Goal: Task Accomplishment & Management: Manage account settings

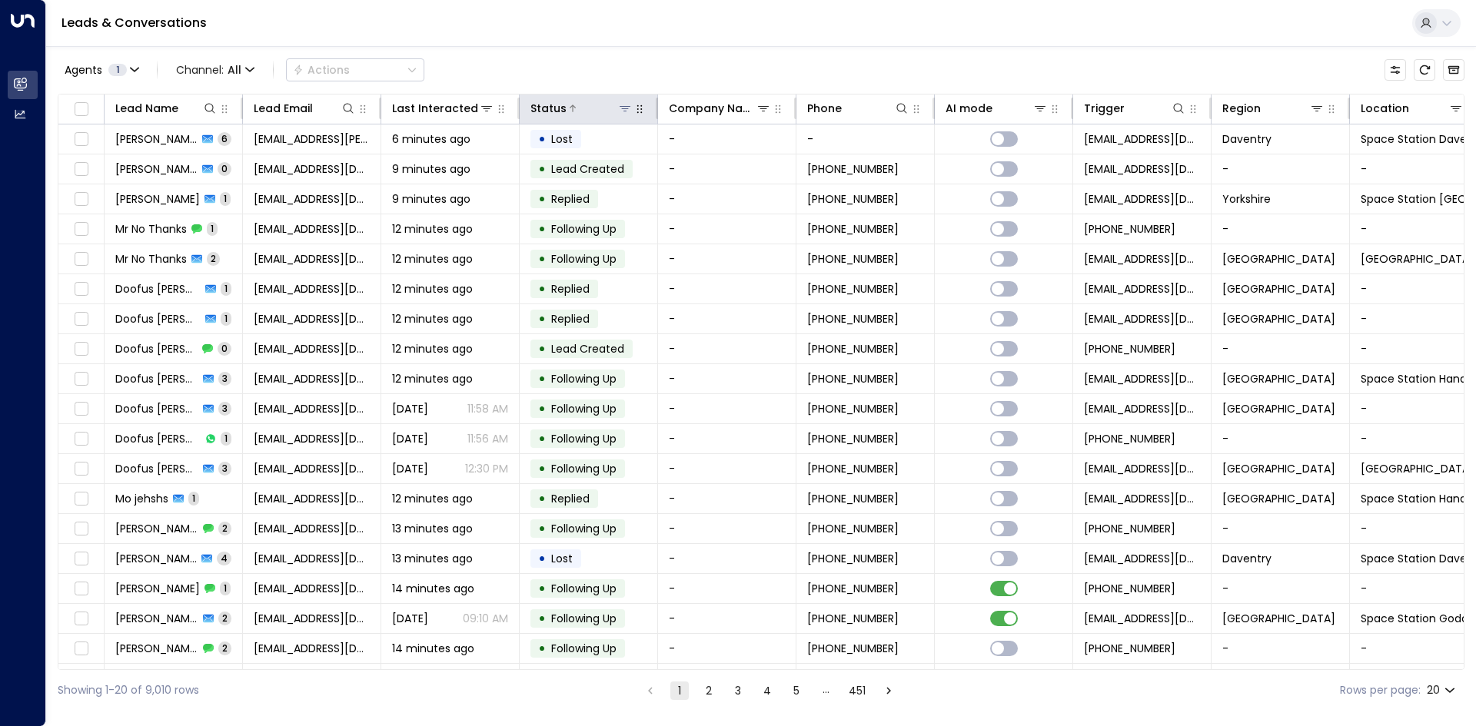
click at [593, 114] on div at bounding box center [599, 108] width 66 height 15
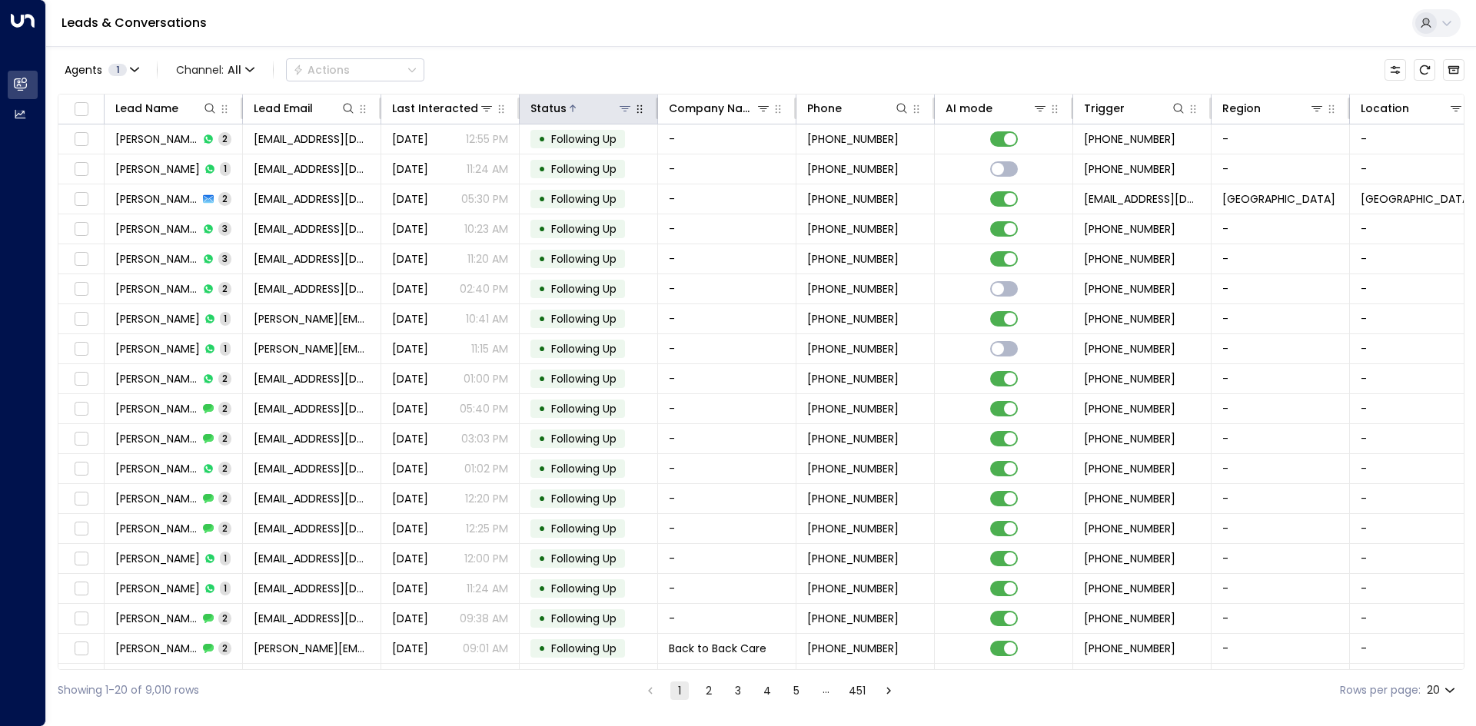
click at [575, 113] on div at bounding box center [599, 108] width 66 height 15
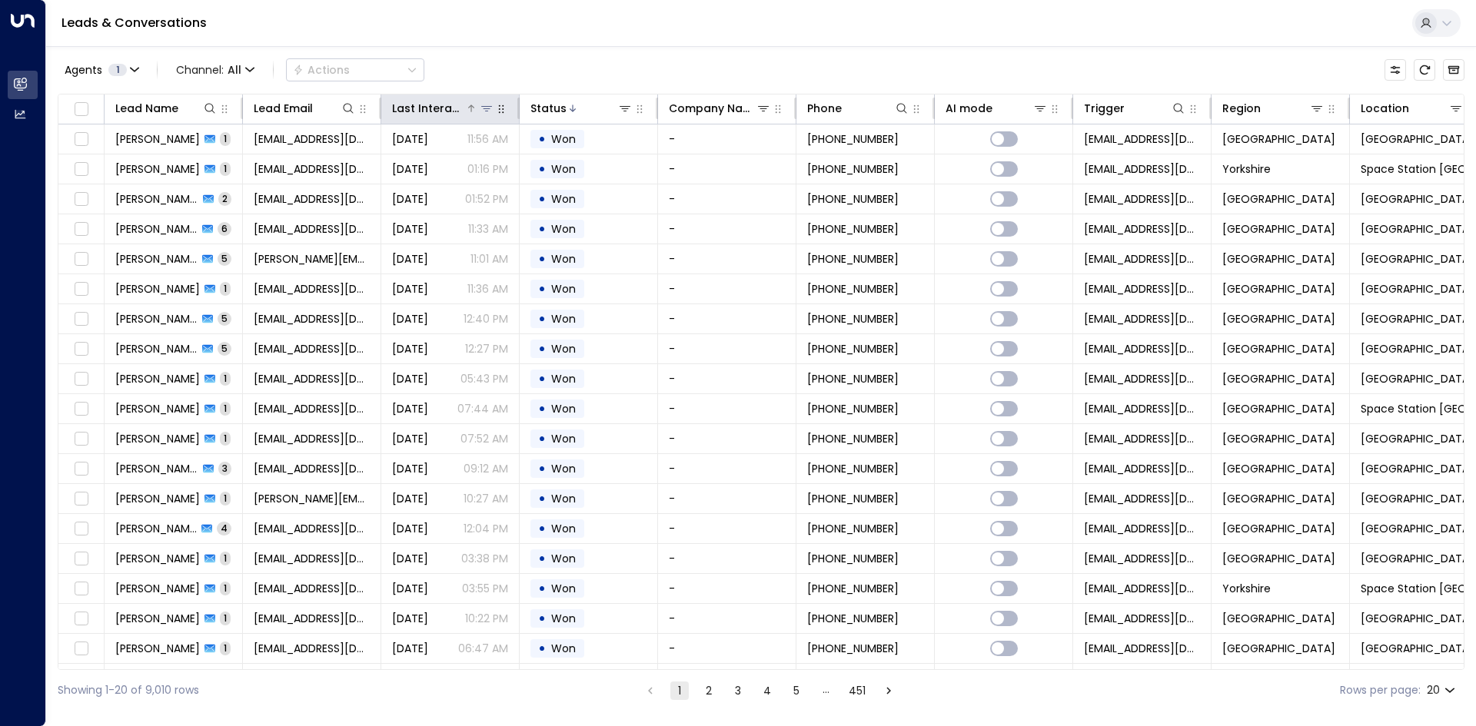
click at [416, 114] on div "Last Interacted" at bounding box center [428, 108] width 73 height 18
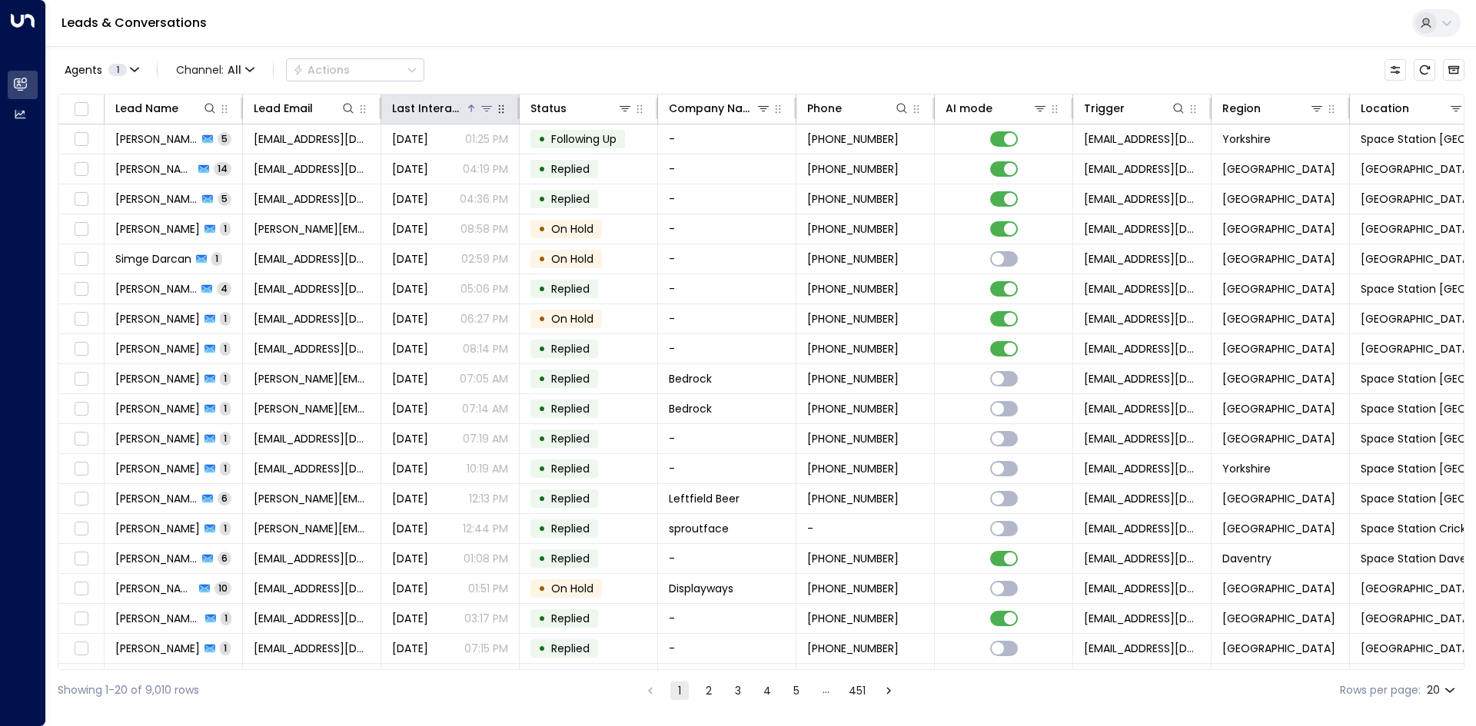
click at [430, 108] on div "Last Interacted" at bounding box center [428, 108] width 73 height 18
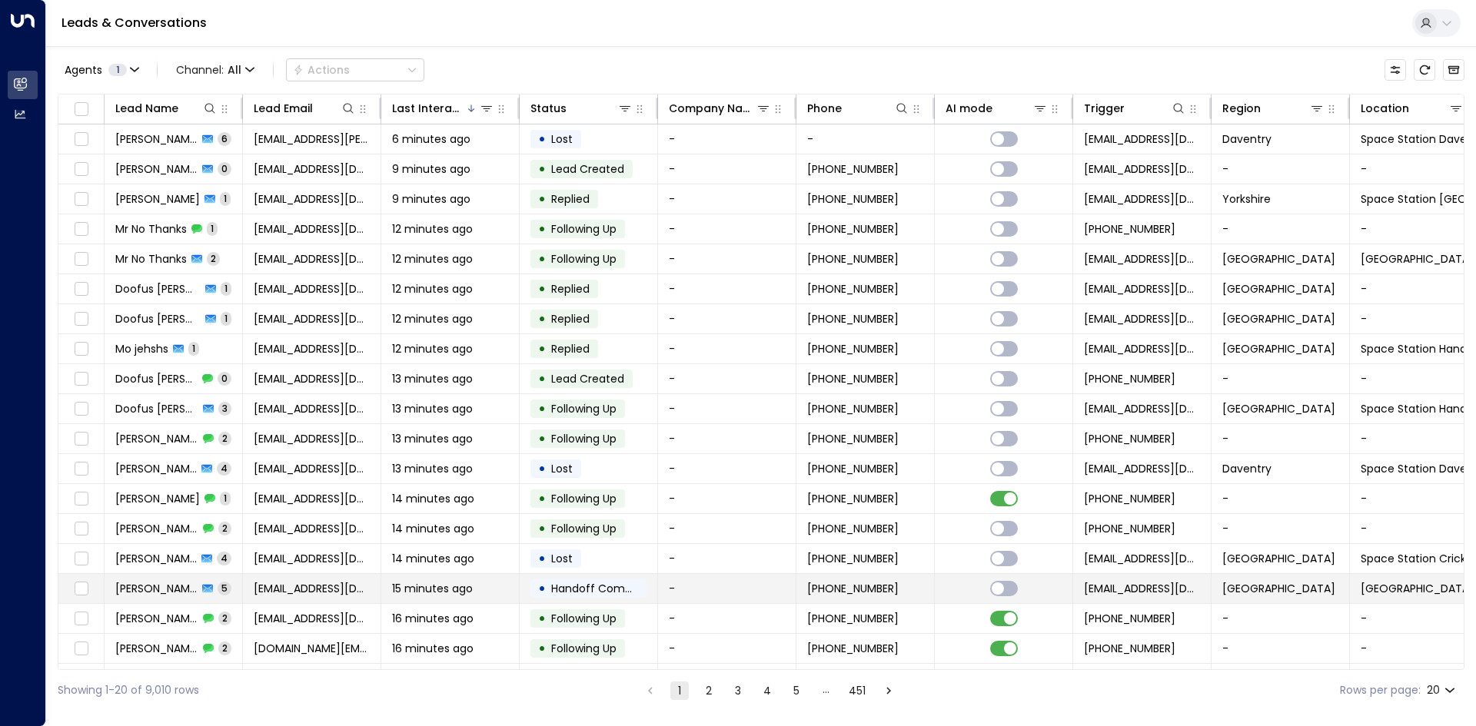
click at [426, 587] on span "15 minutes ago" at bounding box center [432, 588] width 81 height 15
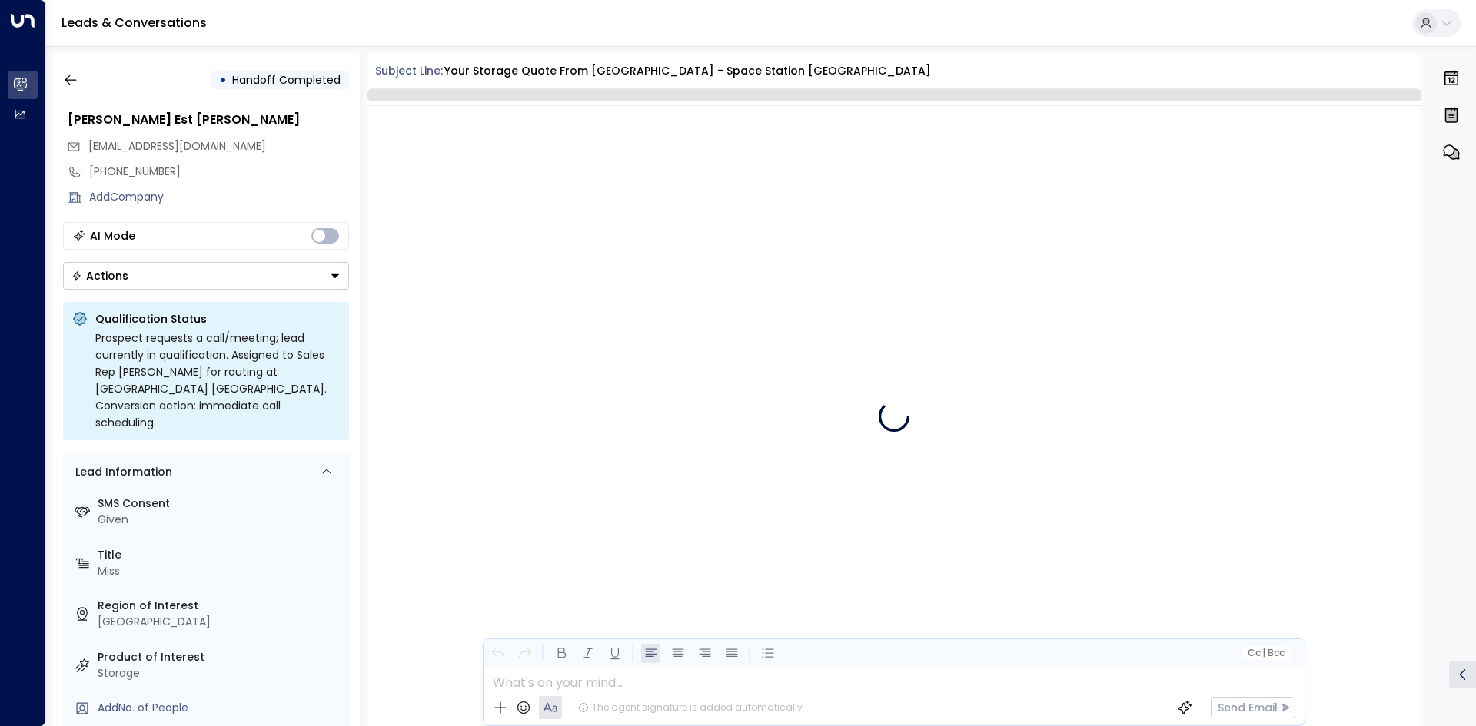
scroll to position [1847, 0]
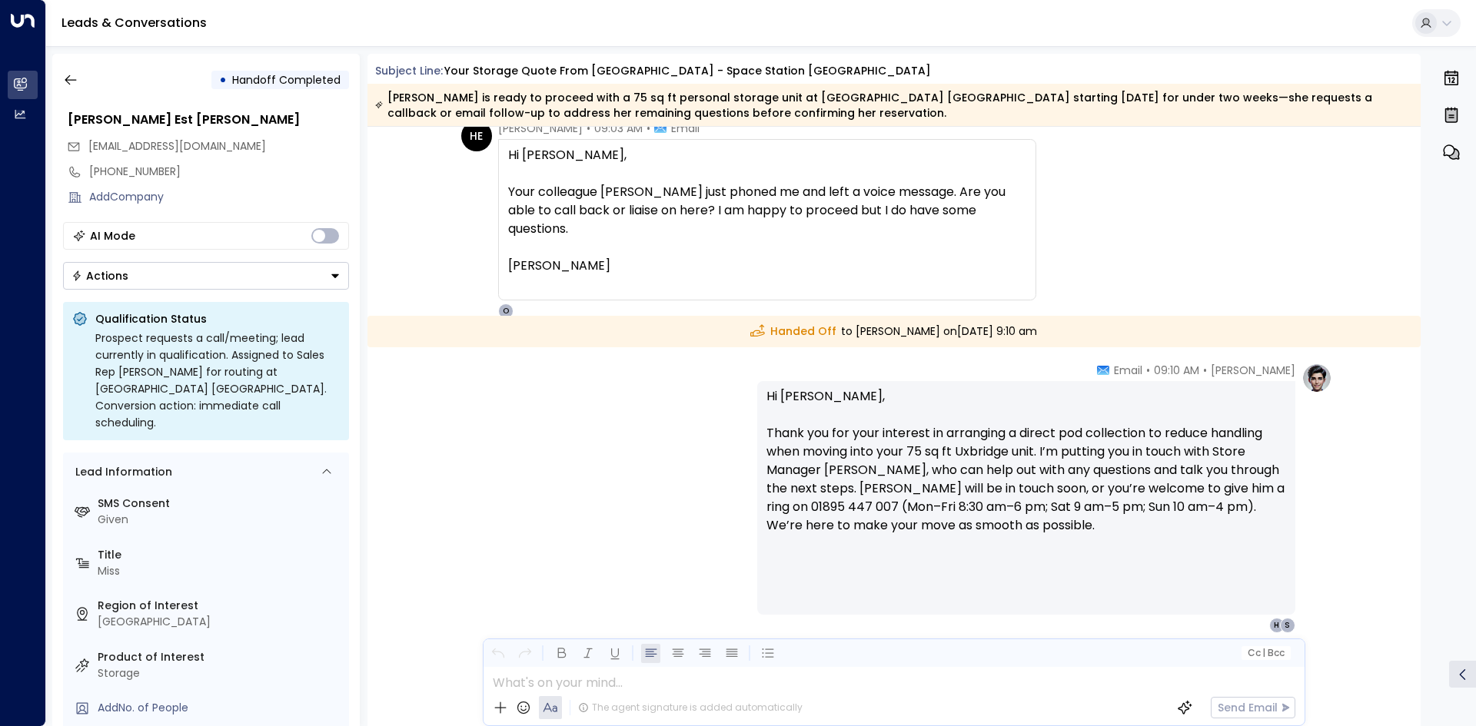
click at [333, 273] on icon "Button group with a nested menu" at bounding box center [335, 276] width 11 height 11
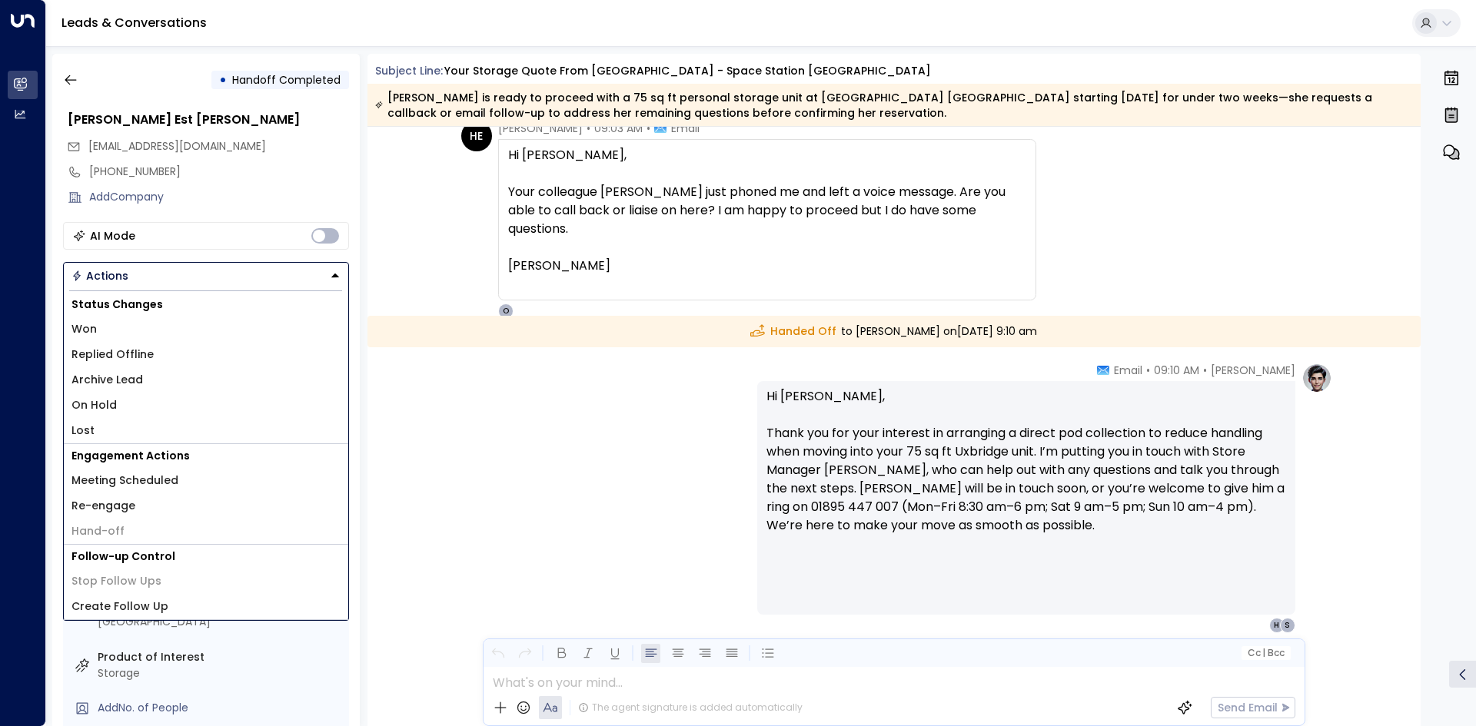
click at [115, 336] on li "Won" at bounding box center [206, 329] width 284 height 25
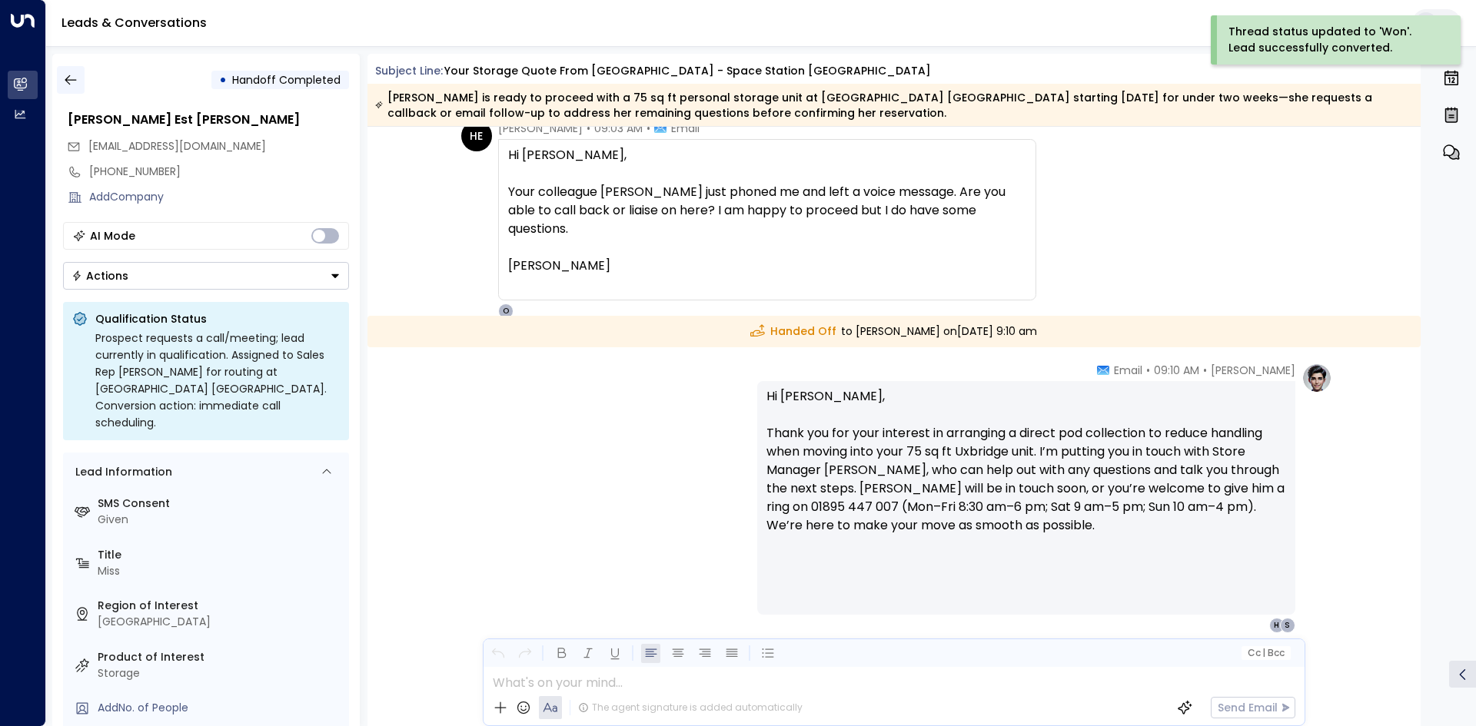
click at [74, 80] on icon "button" at bounding box center [71, 80] width 12 height 10
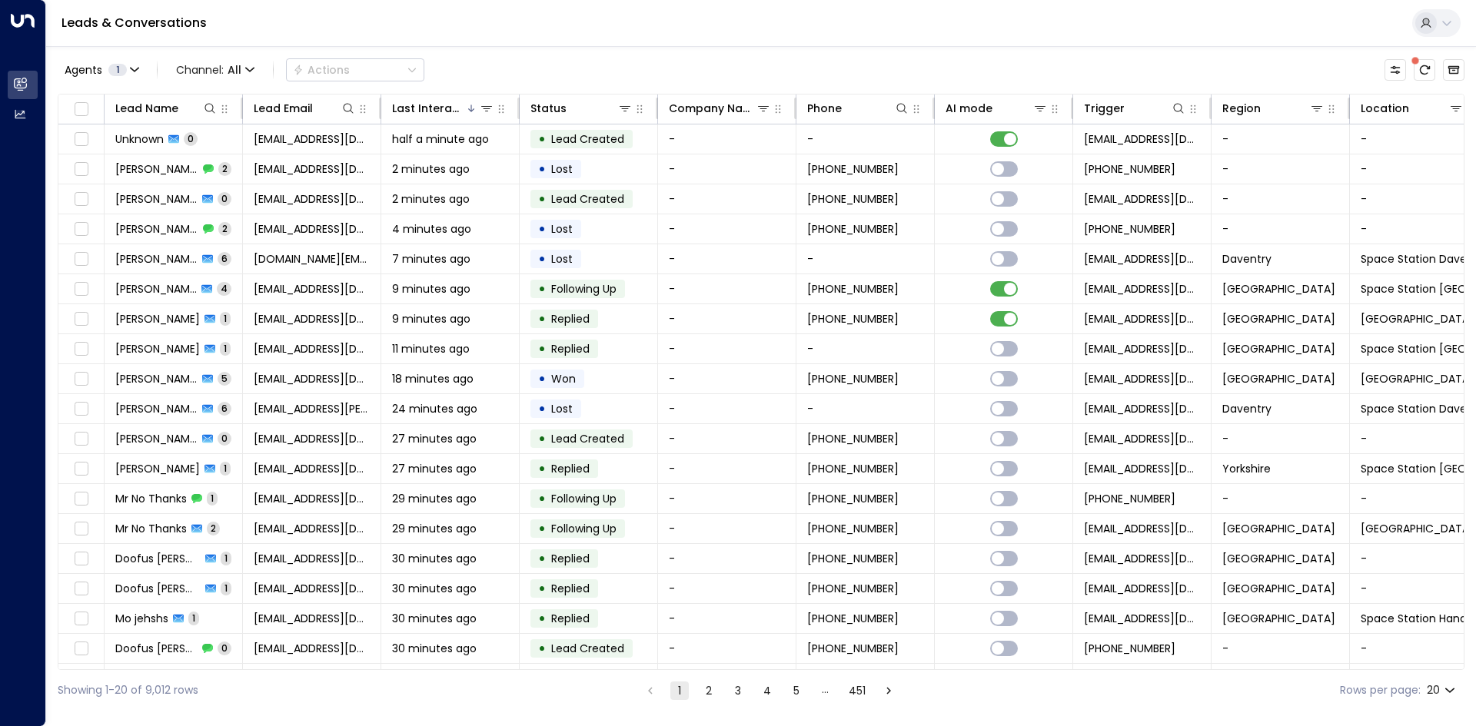
click at [584, 64] on div "Agents 1 Channel: All Actions" at bounding box center [761, 70] width 1406 height 32
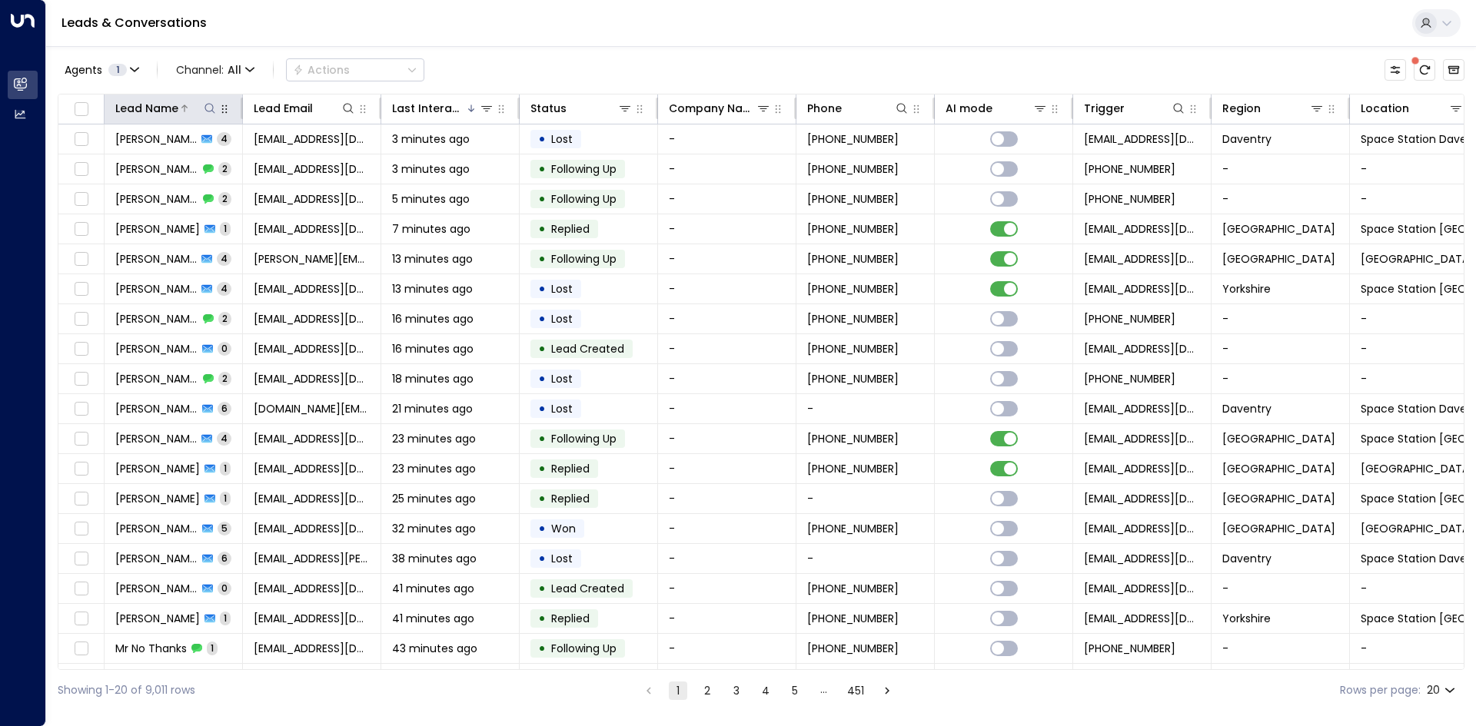
click at [211, 111] on icon at bounding box center [209, 108] width 10 height 10
click at [221, 171] on input "text" at bounding box center [210, 164] width 212 height 28
type input "**********"
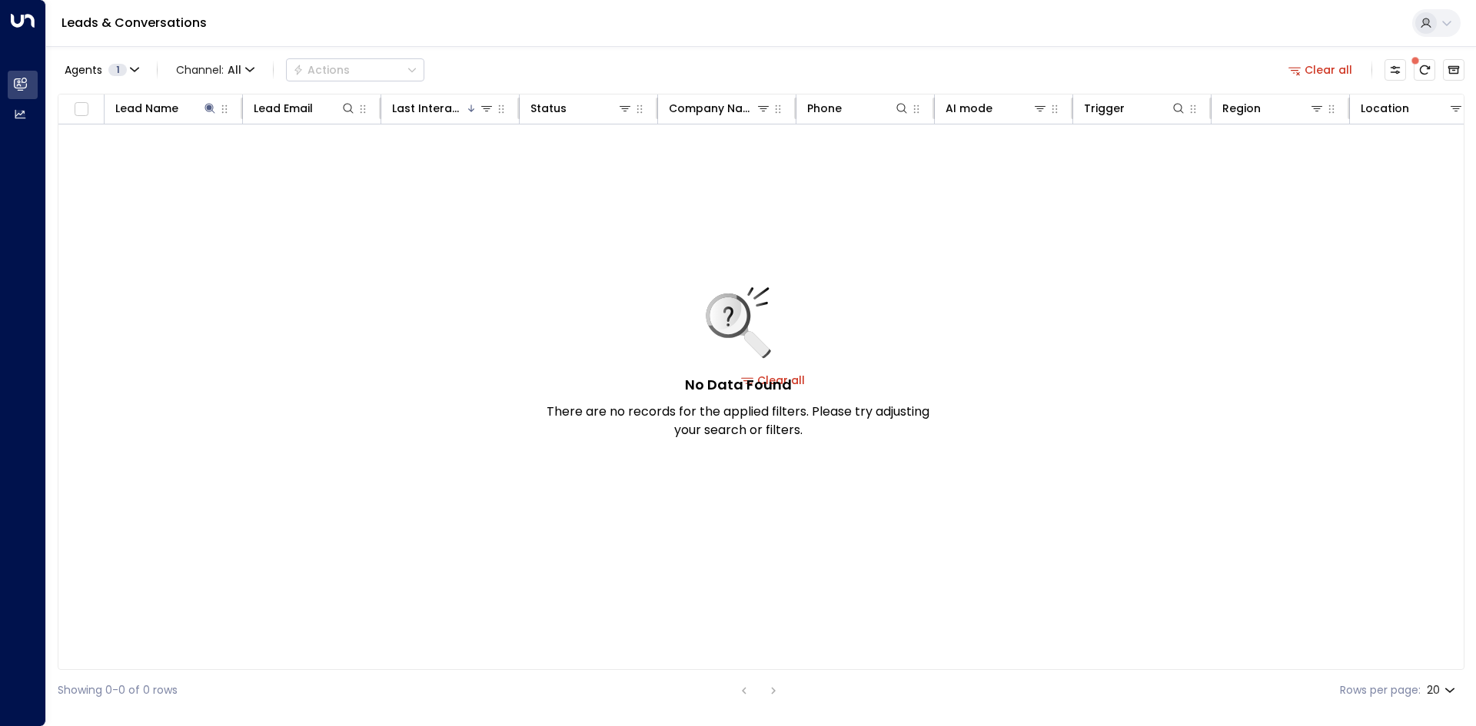
click at [362, 245] on div "No Data Found There are no records for the applied filters. Please try adjustin…" at bounding box center [773, 380] width 1430 height 511
